Goal: Task Accomplishment & Management: Manage account settings

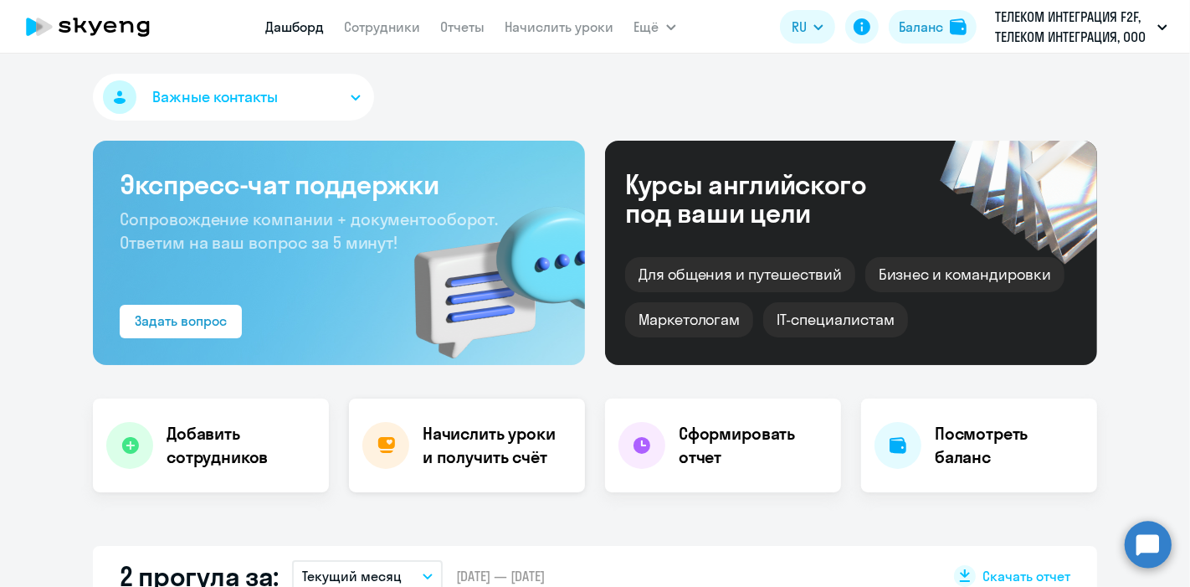
select select "30"
click at [380, 25] on link "Сотрудники" at bounding box center [383, 26] width 76 height 17
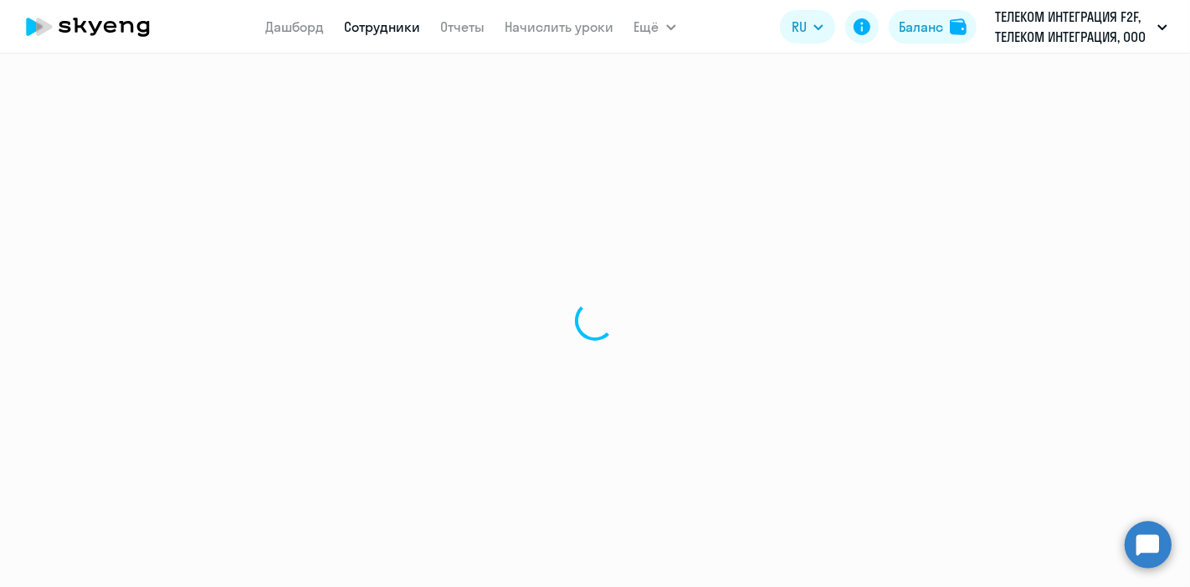
select select "30"
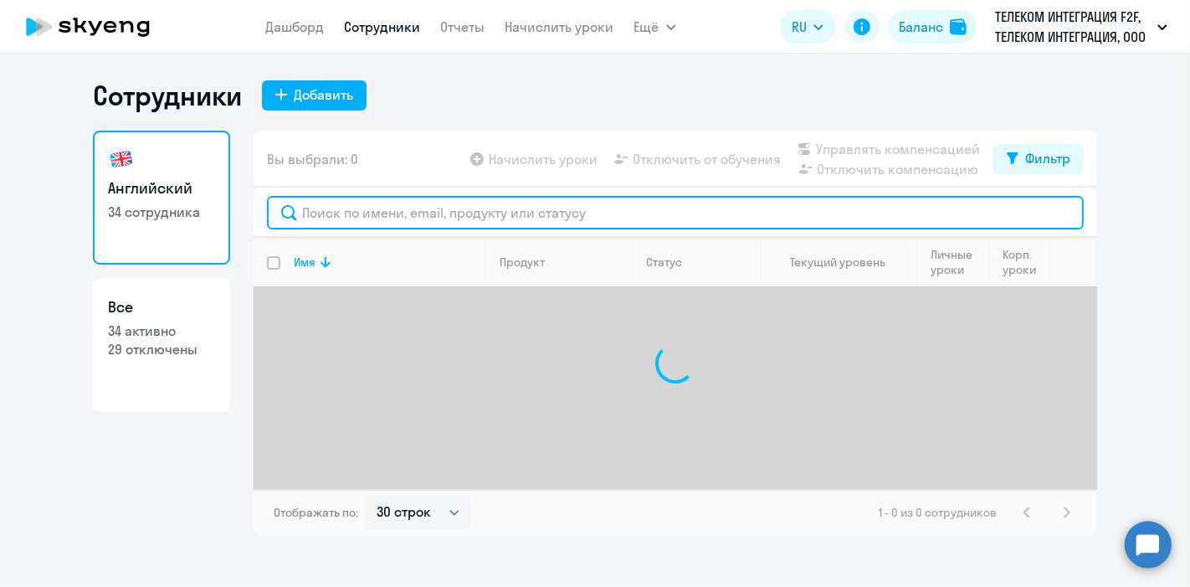
click at [337, 218] on input "text" at bounding box center [675, 212] width 817 height 33
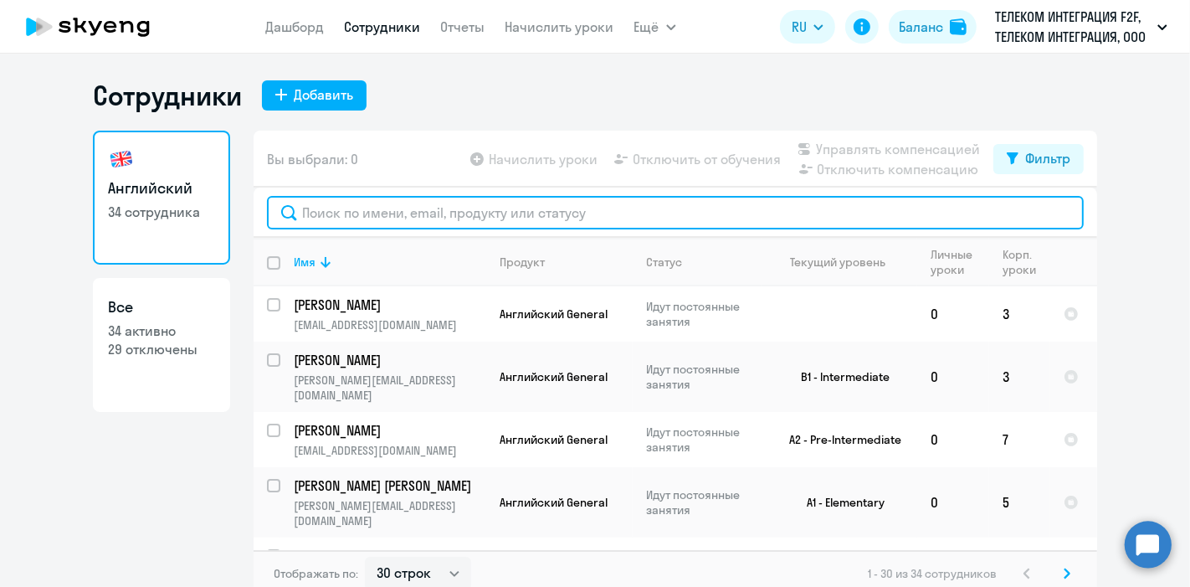
type input "Х"
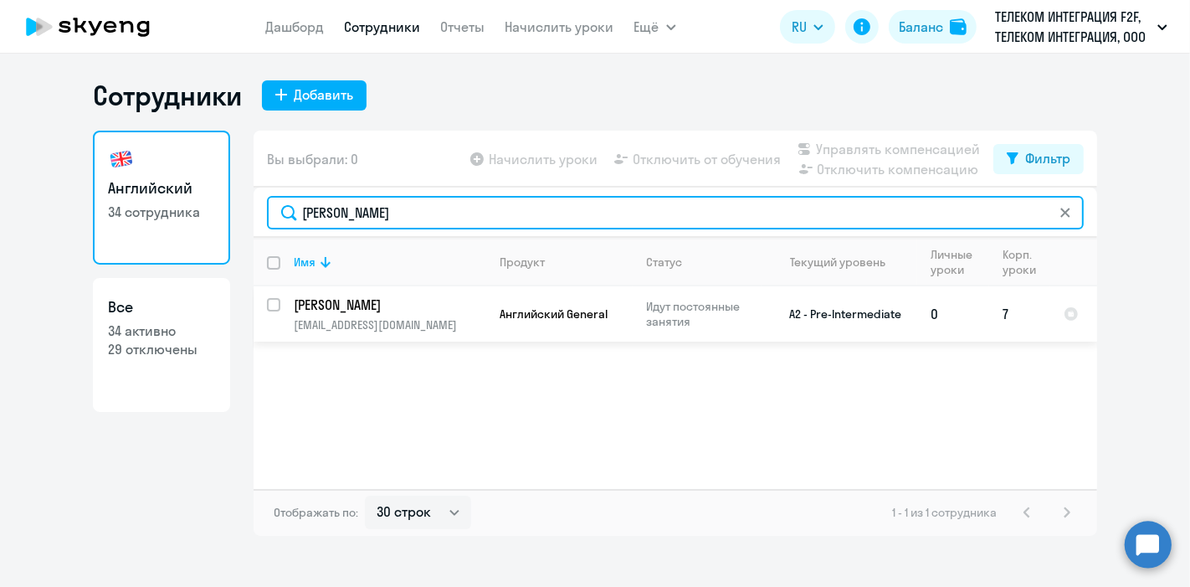
type input "[PERSON_NAME]"
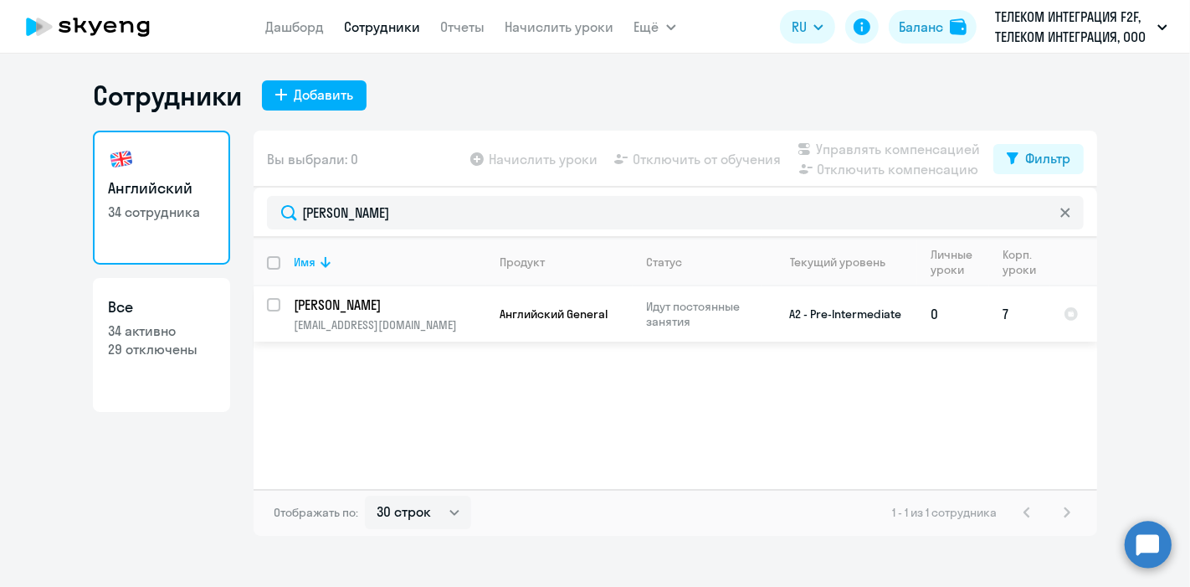
click at [272, 308] on input "select row 6158581" at bounding box center [283, 314] width 33 height 33
checkbox input "true"
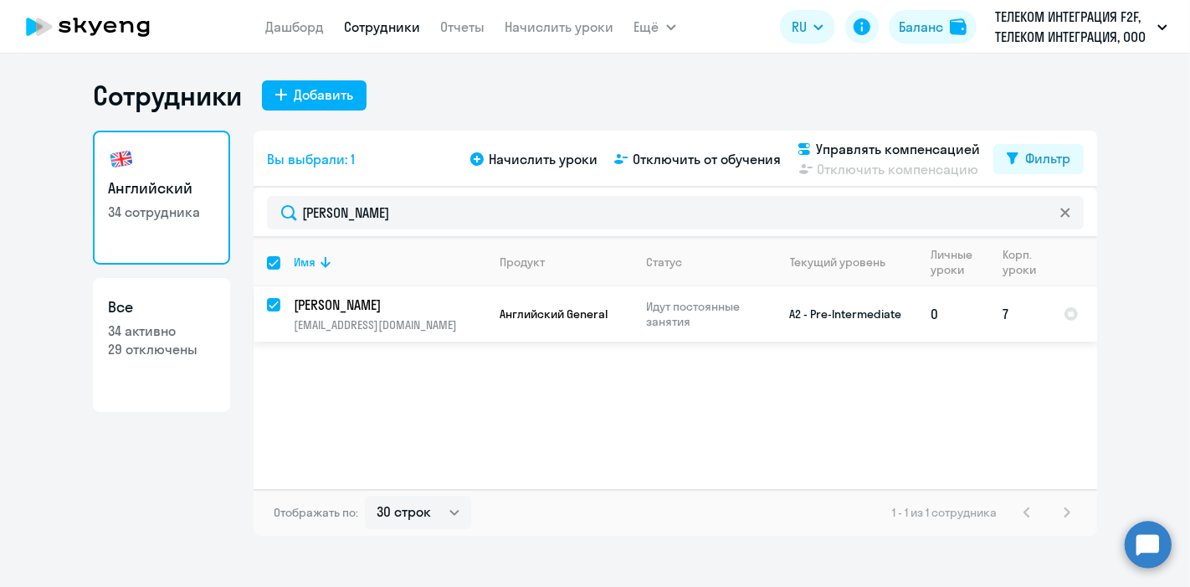
checkbox input "true"
click at [712, 161] on span "Отключить от обучения" at bounding box center [707, 159] width 148 height 20
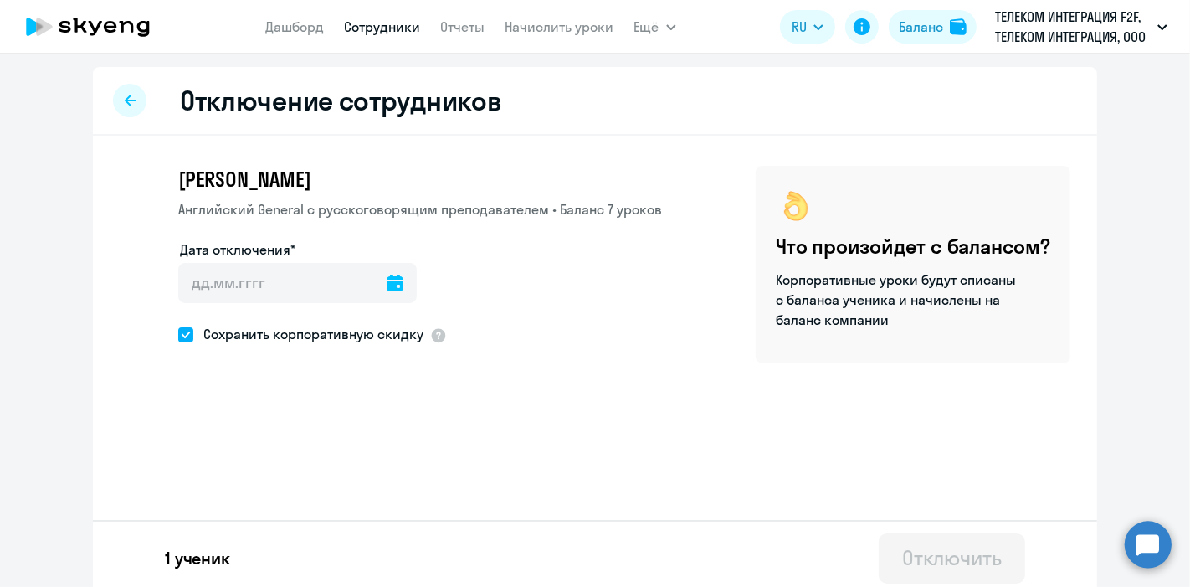
click at [387, 285] on icon at bounding box center [395, 283] width 17 height 17
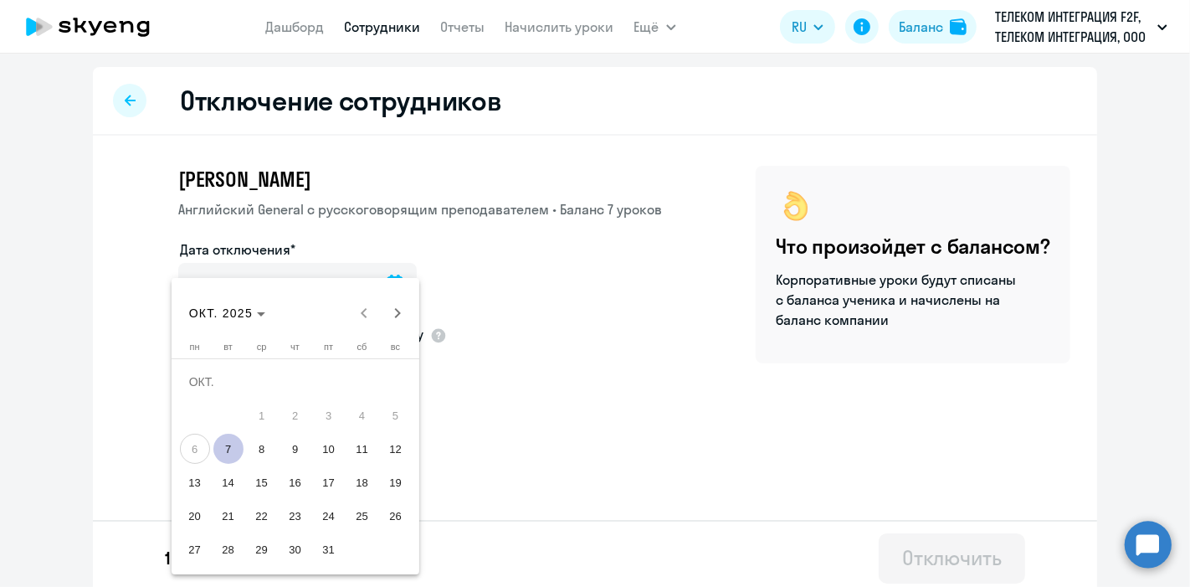
click at [221, 447] on span "7" at bounding box center [228, 449] width 30 height 30
type input "[DATE]"
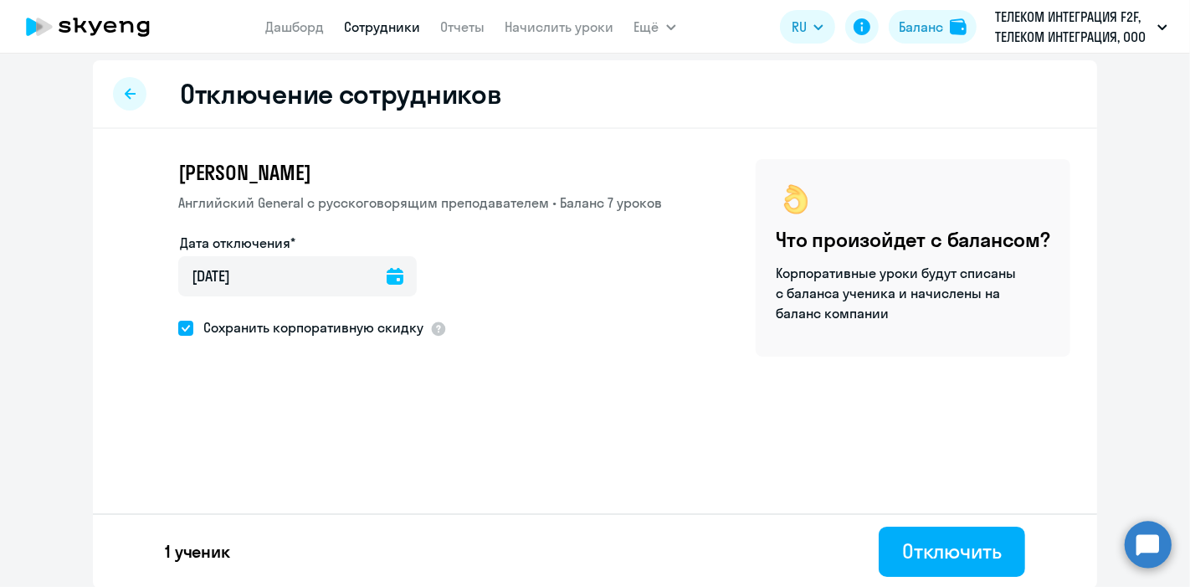
scroll to position [8, 0]
click at [929, 555] on div "Отключить" at bounding box center [952, 550] width 100 height 27
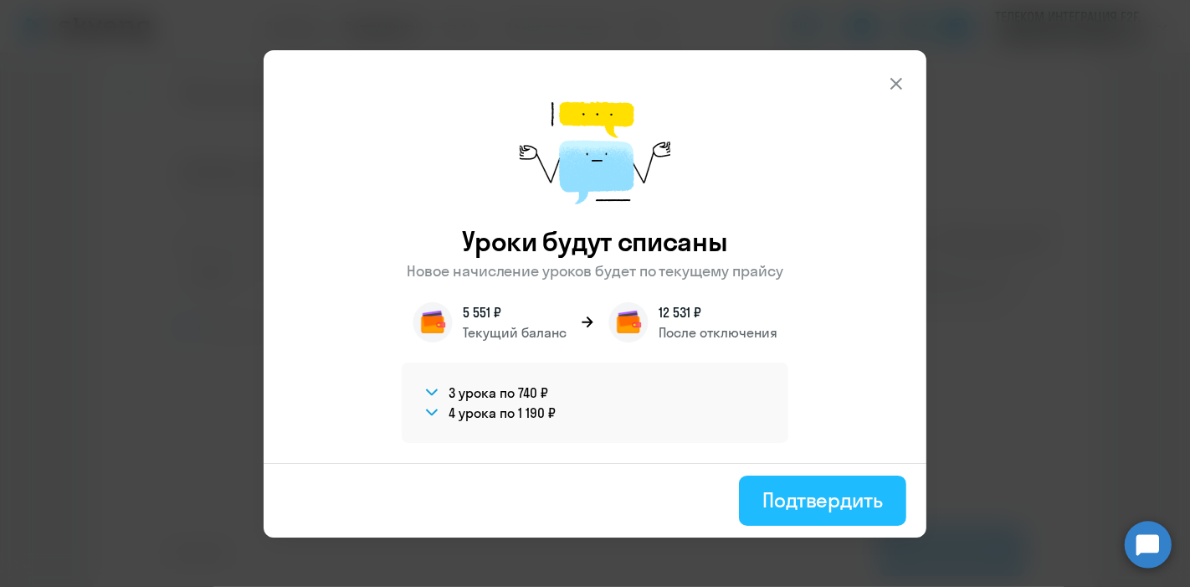
click at [793, 505] on div "Подтвердить" at bounding box center [822, 499] width 121 height 27
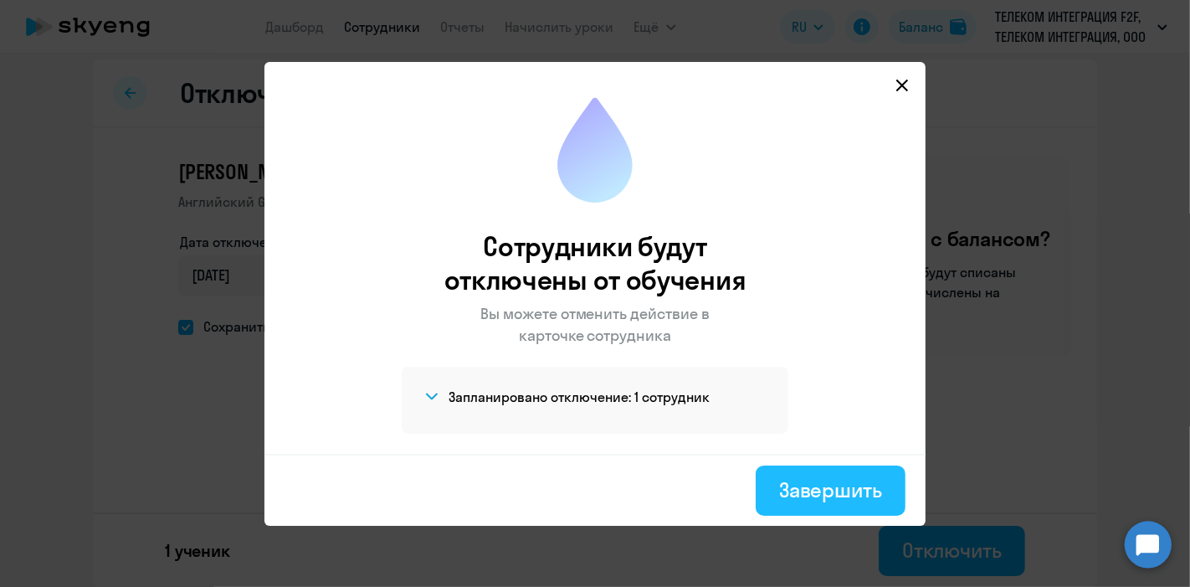
click at [824, 483] on div "Завершить" at bounding box center [830, 489] width 103 height 27
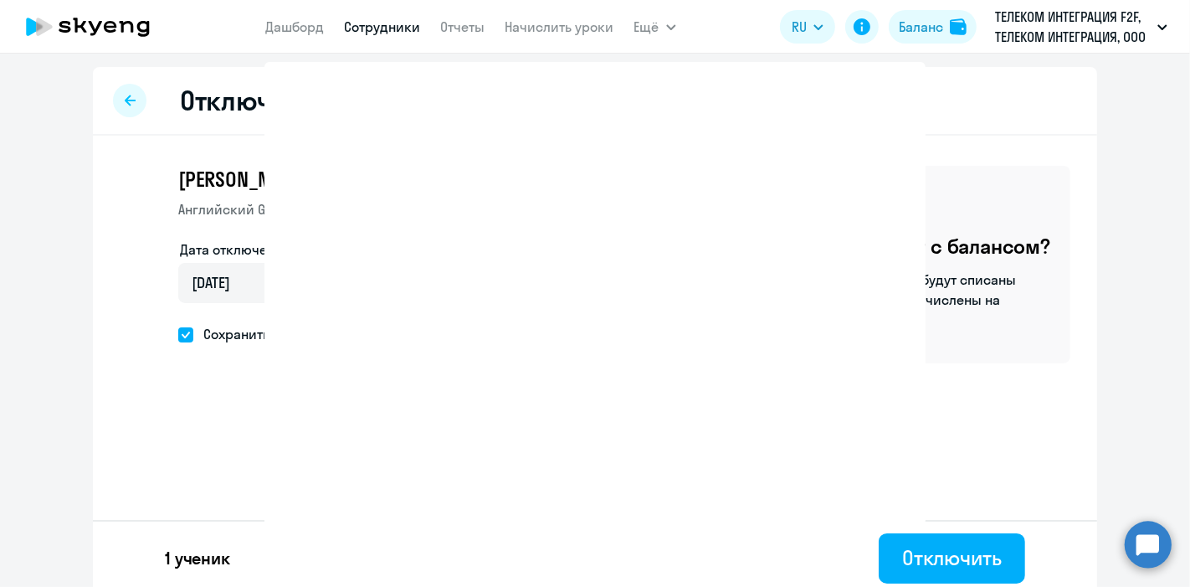
select select "30"
